Goal: Navigation & Orientation: Find specific page/section

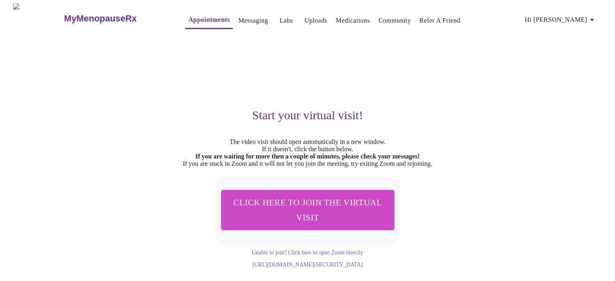
click at [280, 19] on link "Labs" at bounding box center [286, 20] width 13 height 11
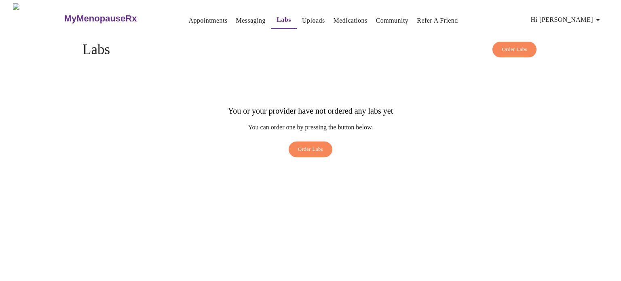
click at [236, 16] on link "Messaging" at bounding box center [251, 20] width 30 height 11
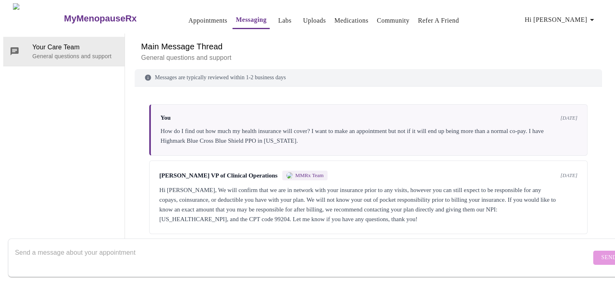
click at [278, 19] on link "Labs" at bounding box center [284, 20] width 13 height 11
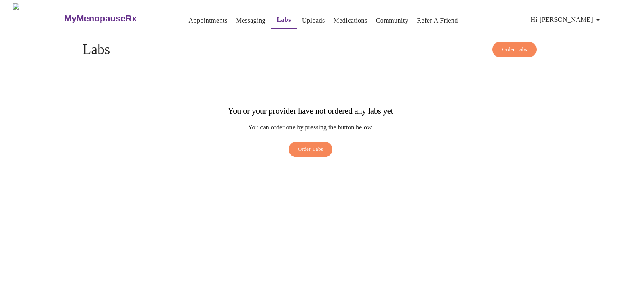
click at [193, 21] on link "Appointments" at bounding box center [208, 20] width 39 height 11
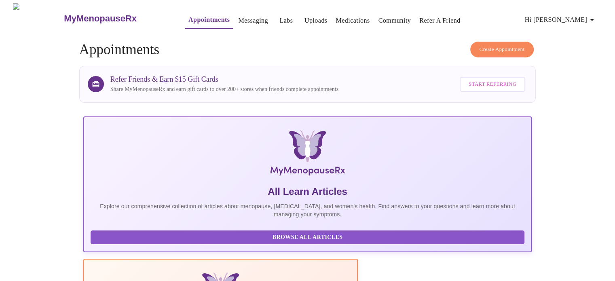
scroll to position [160, 0]
